Goal: Navigation & Orientation: Find specific page/section

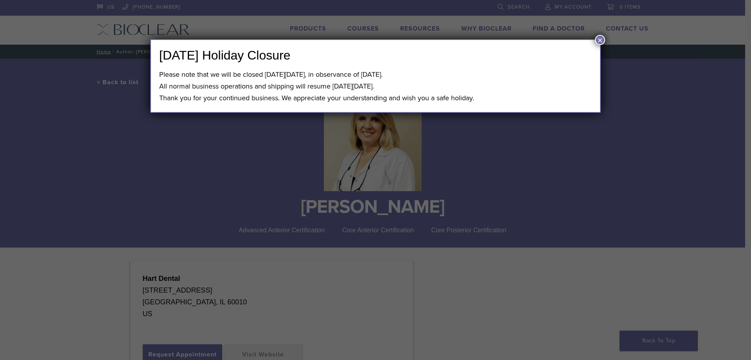
click at [602, 39] on button "×" at bounding box center [600, 40] width 10 height 10
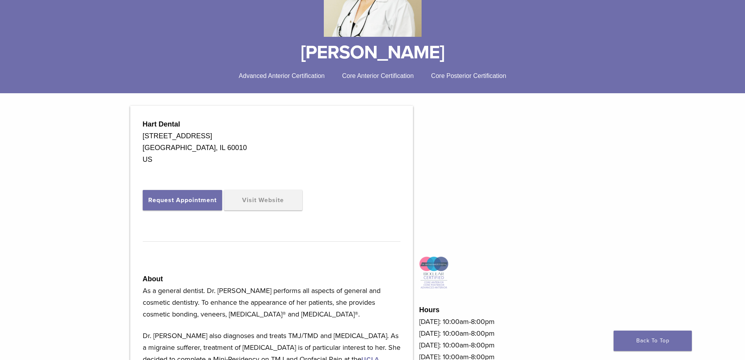
scroll to position [156, 0]
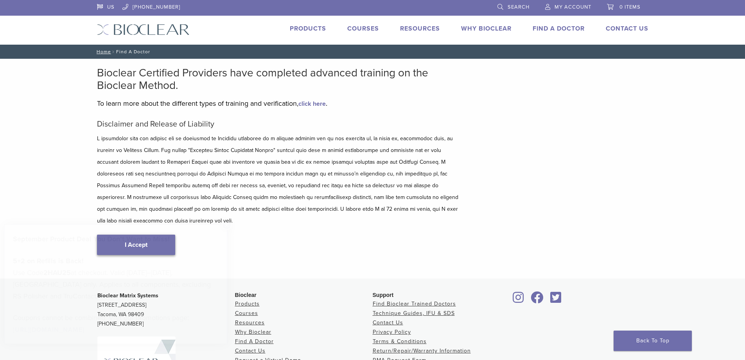
click at [159, 235] on strong "September Product Deal You Don’t Want to Miss!" at bounding box center [91, 238] width 157 height 9
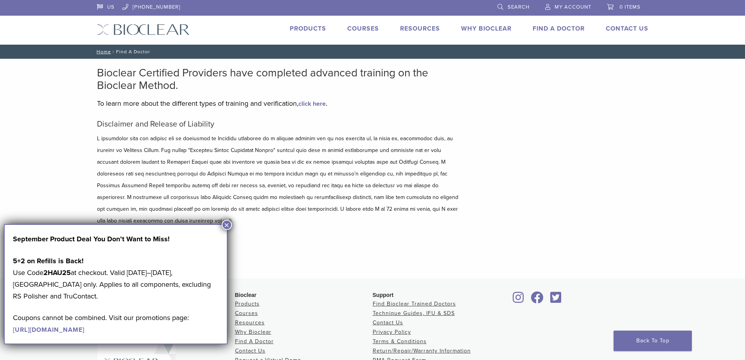
click at [226, 225] on button "×" at bounding box center [227, 224] width 10 height 10
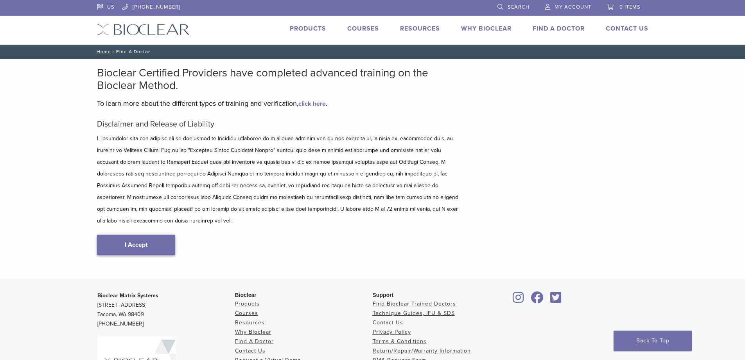
click at [153, 234] on link "I Accept" at bounding box center [136, 244] width 78 height 20
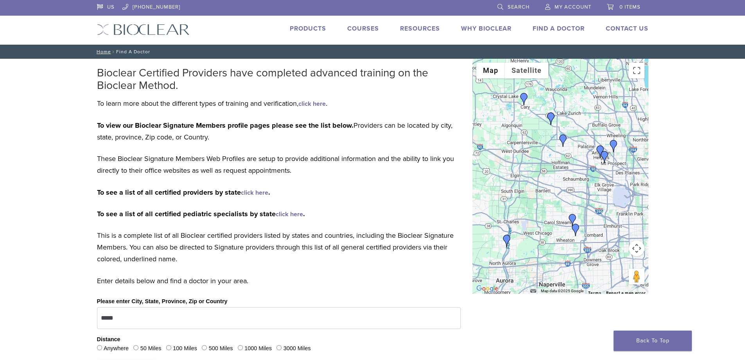
scroll to position [78, 0]
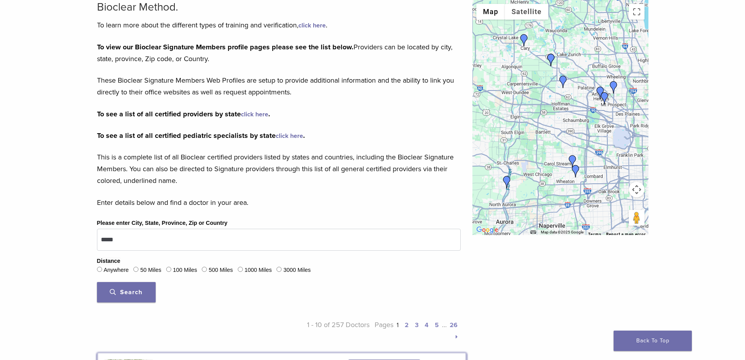
click at [132, 291] on span "Search" at bounding box center [126, 292] width 32 height 8
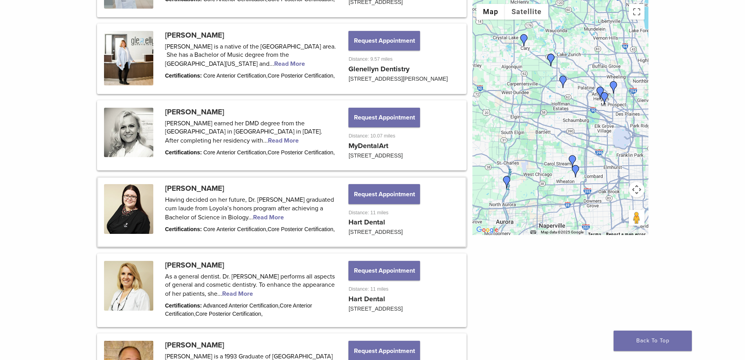
scroll to position [782, 0]
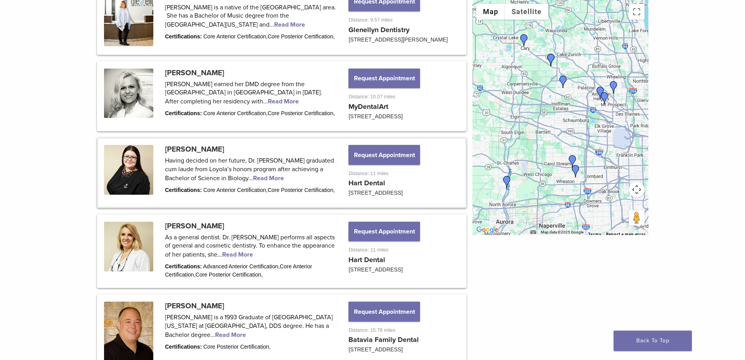
click at [227, 162] on link at bounding box center [281, 172] width 367 height 68
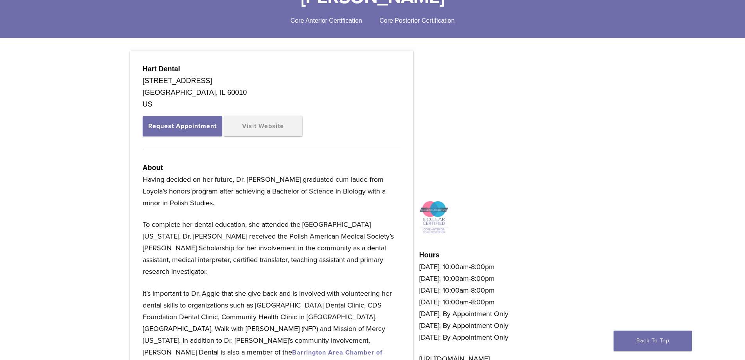
scroll to position [196, 0]
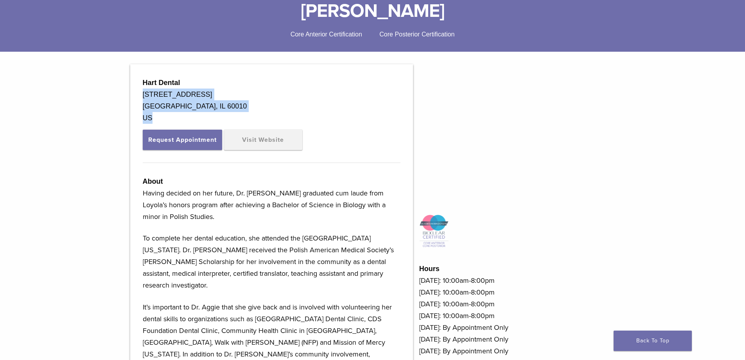
drag, startPoint x: 144, startPoint y: 95, endPoint x: 194, endPoint y: 113, distance: 52.3
click at [194, 113] on div "Hart Dental 728 W Northwest Highway Barrington, IL 60010 US" at bounding box center [272, 100] width 258 height 47
click at [210, 93] on div "728 W Northwest Highway" at bounding box center [272, 94] width 258 height 12
drag, startPoint x: 207, startPoint y: 104, endPoint x: 137, endPoint y: 97, distance: 71.2
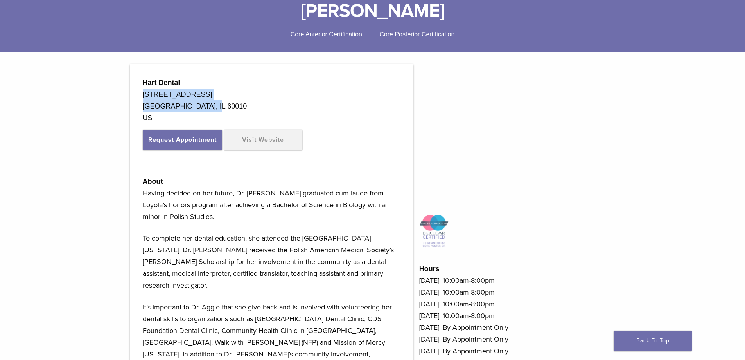
click at [137, 97] on div "Hart Dental 728 W Northwest Highway Barrington, IL 60010 US Request Appointment…" at bounding box center [271, 234] width 283 height 341
click at [258, 99] on div "728 W Northwest Highway" at bounding box center [272, 94] width 258 height 12
